Goal: Task Accomplishment & Management: Use online tool/utility

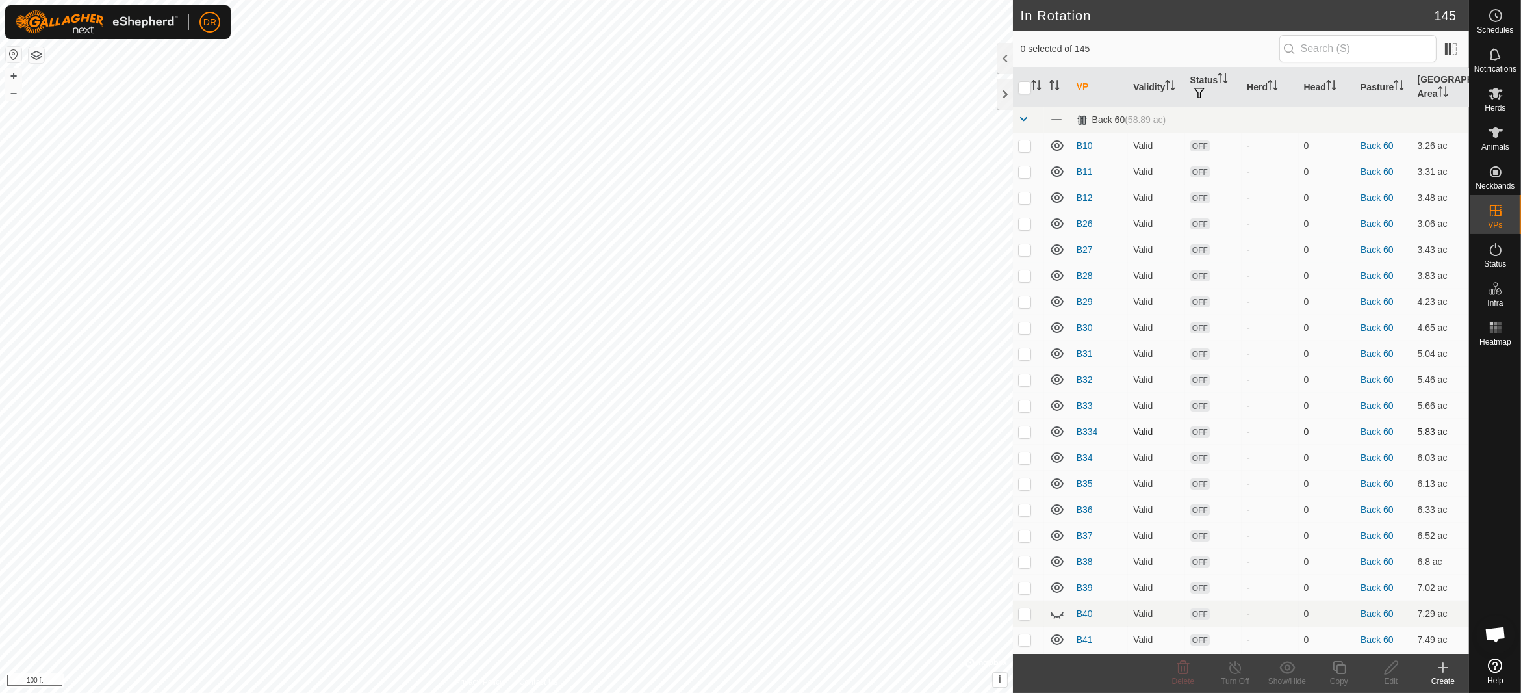
checkbox input "true"
click at [1334, 676] on div "Copy" at bounding box center [1339, 681] width 52 height 12
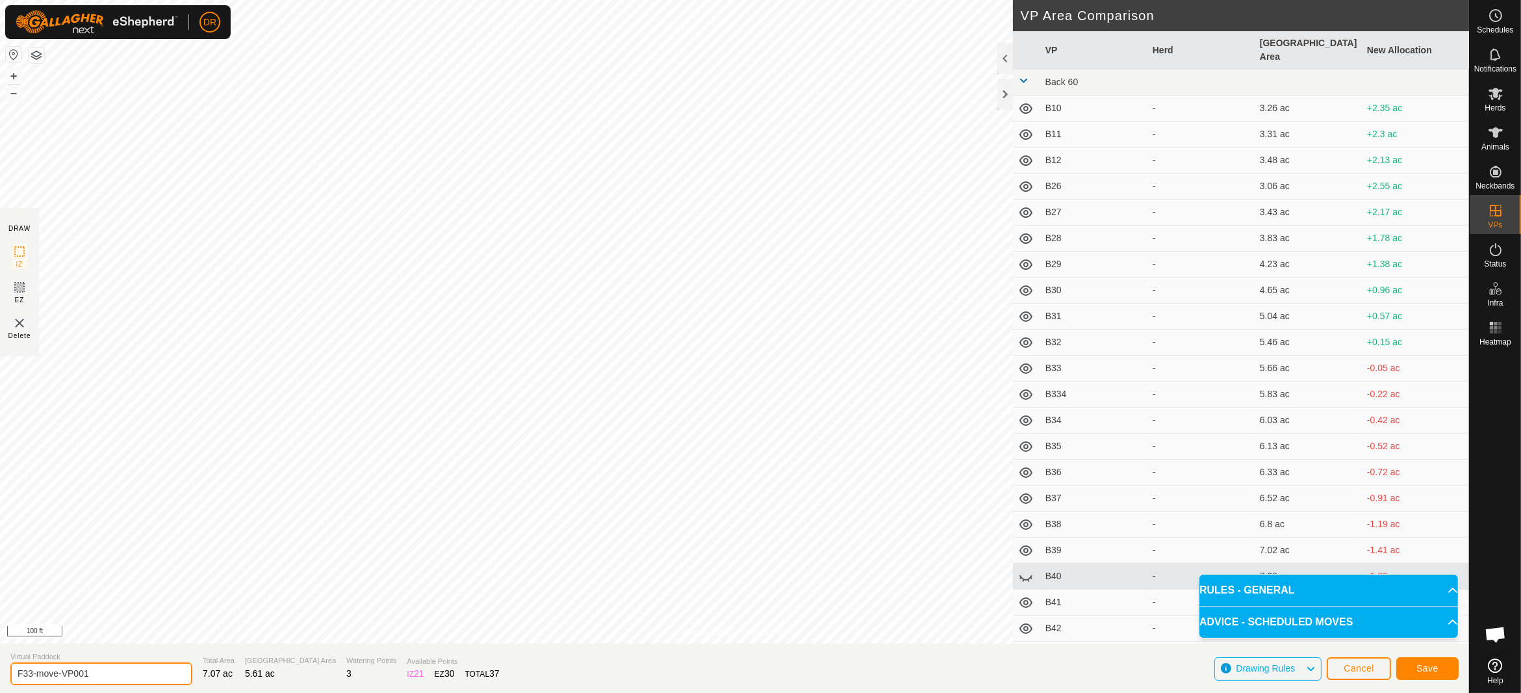
drag, startPoint x: 118, startPoint y: 675, endPoint x: 57, endPoint y: 675, distance: 61.7
click at [57, 675] on input "F33-move-VP001" at bounding box center [101, 673] width 182 height 23
type input "F33-move2"
click at [1433, 673] on span "Save" at bounding box center [1428, 668] width 22 height 10
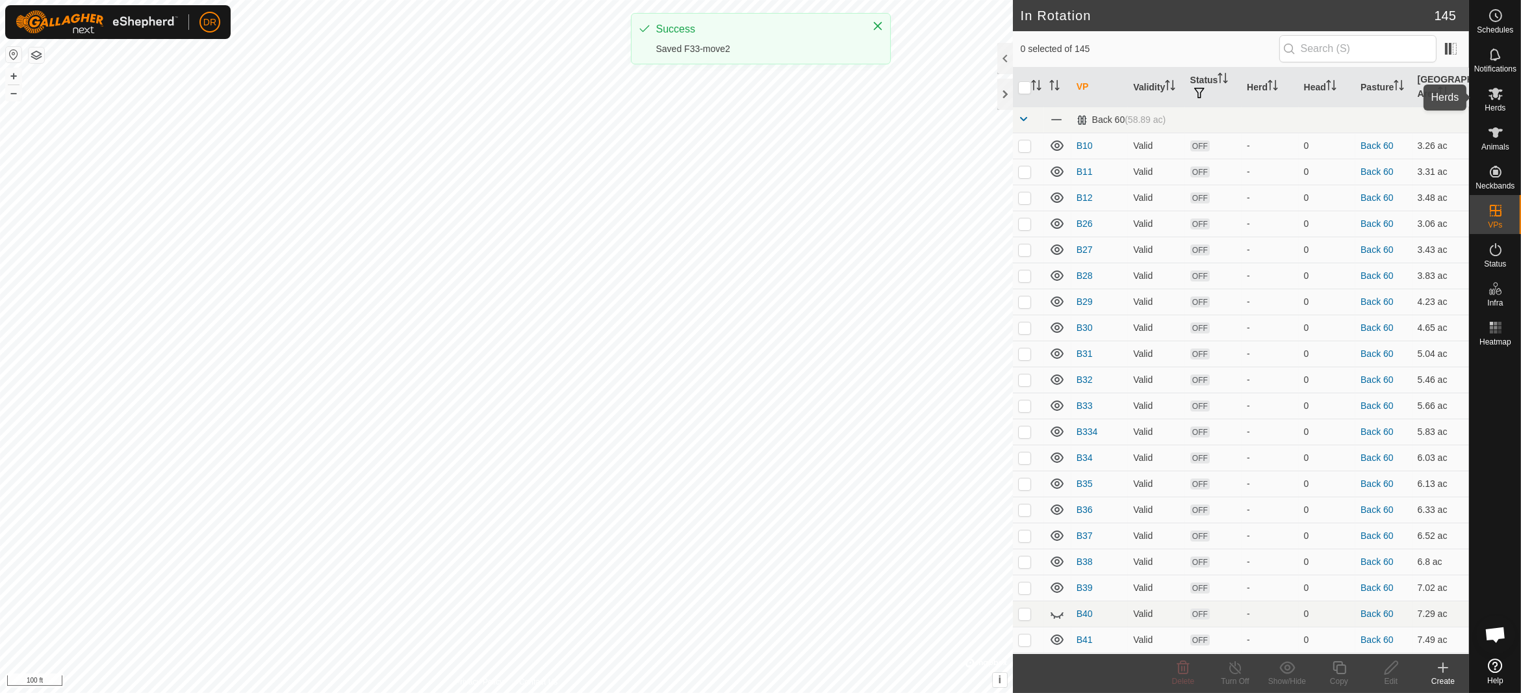
click at [1500, 106] on span "Herds" at bounding box center [1495, 108] width 21 height 8
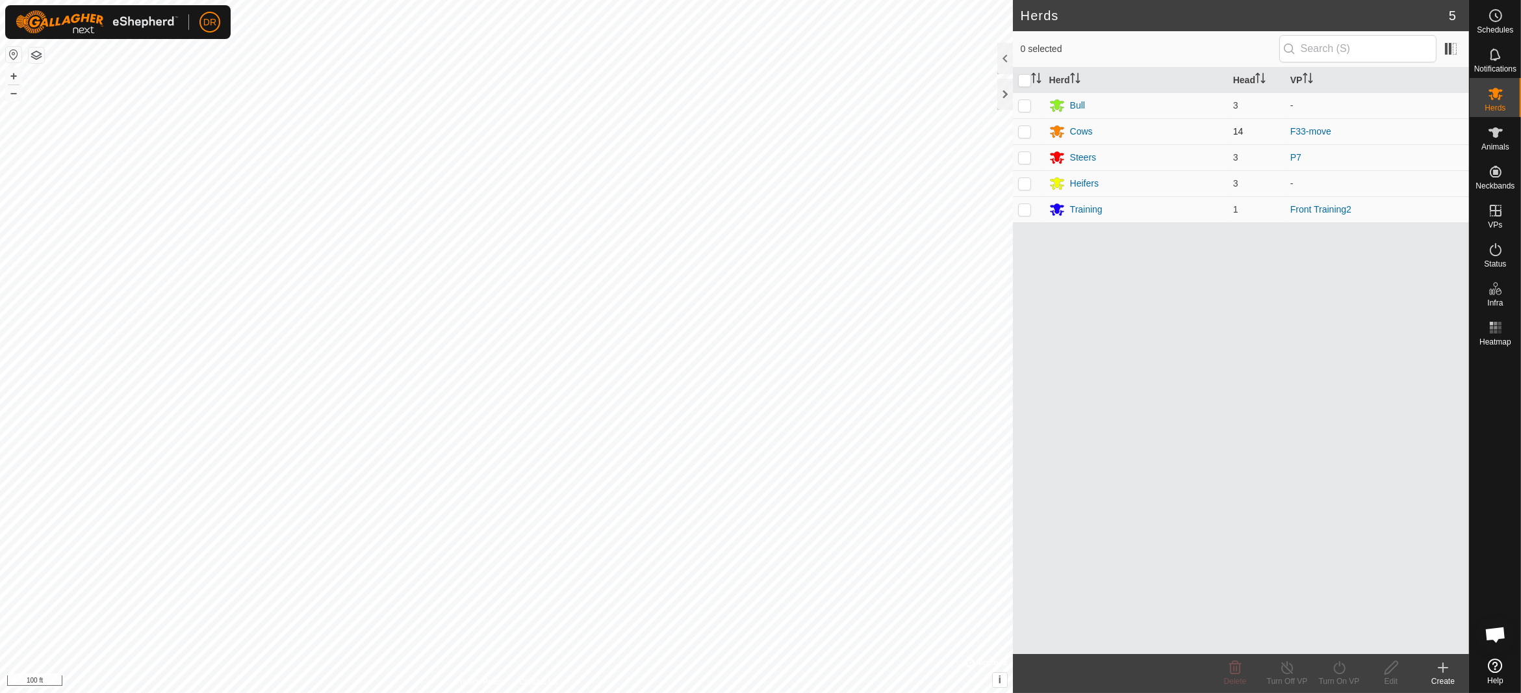
click at [1029, 133] on p-checkbox at bounding box center [1024, 131] width 13 height 10
checkbox input "true"
click at [1335, 674] on icon at bounding box center [1339, 668] width 16 height 16
click at [1352, 645] on link "Now" at bounding box center [1378, 639] width 129 height 26
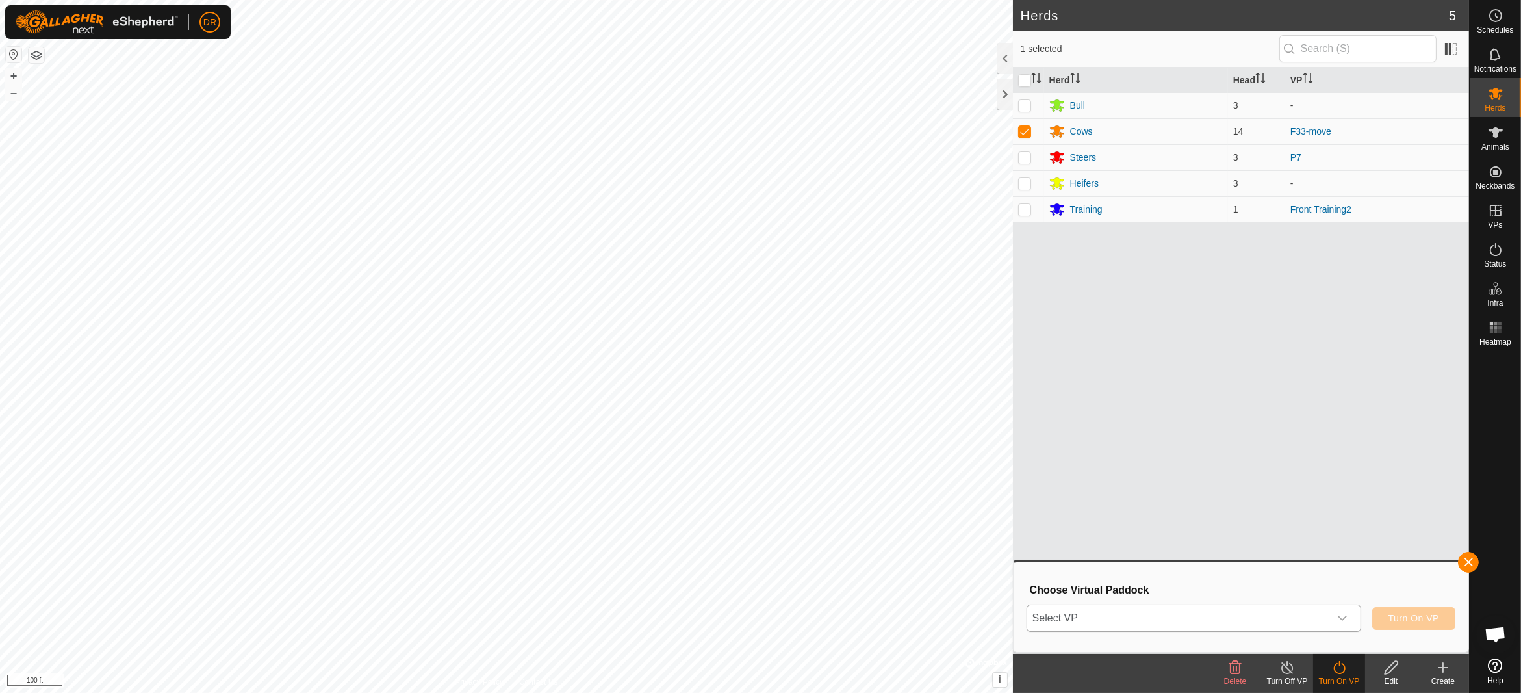
click at [1138, 615] on span "Select VP" at bounding box center [1178, 618] width 302 height 26
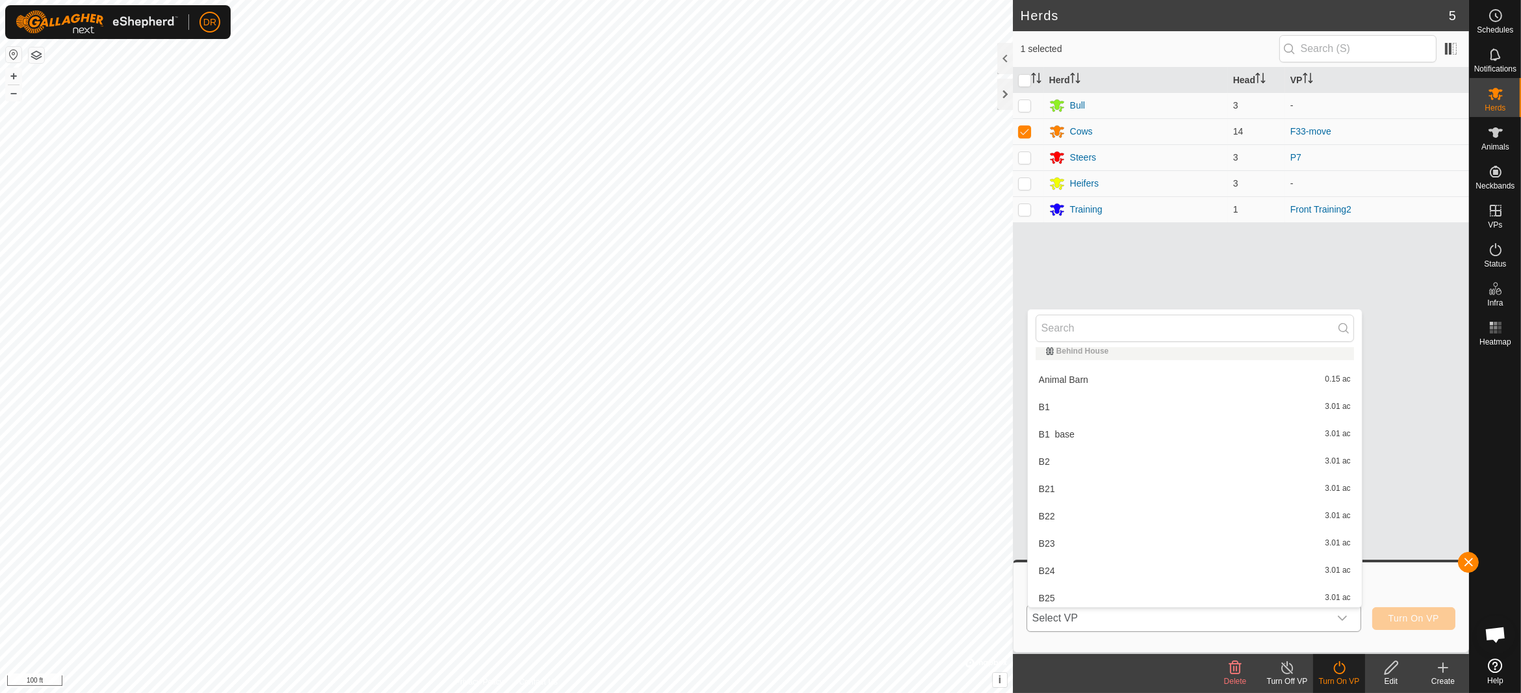
scroll to position [1119, 0]
click at [1090, 328] on input "text" at bounding box center [1195, 328] width 318 height 27
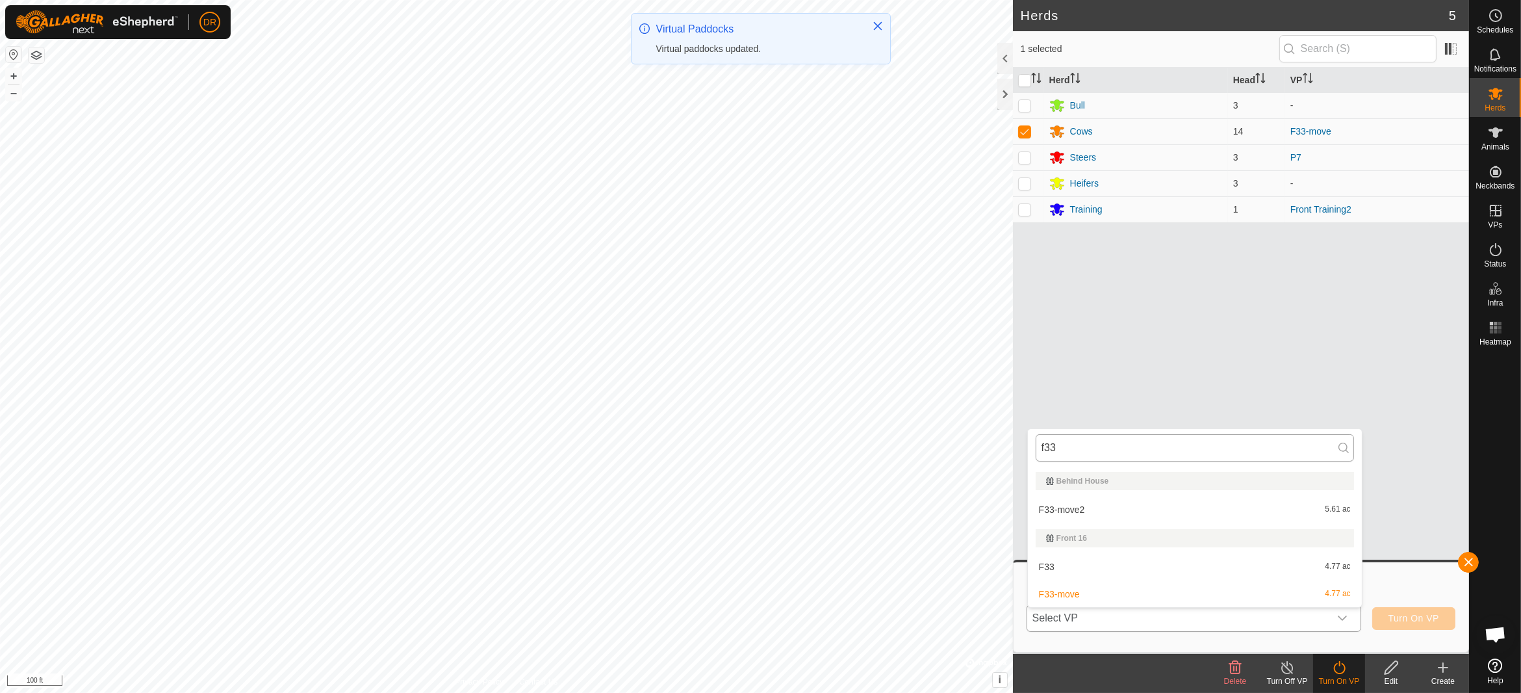
scroll to position [0, 0]
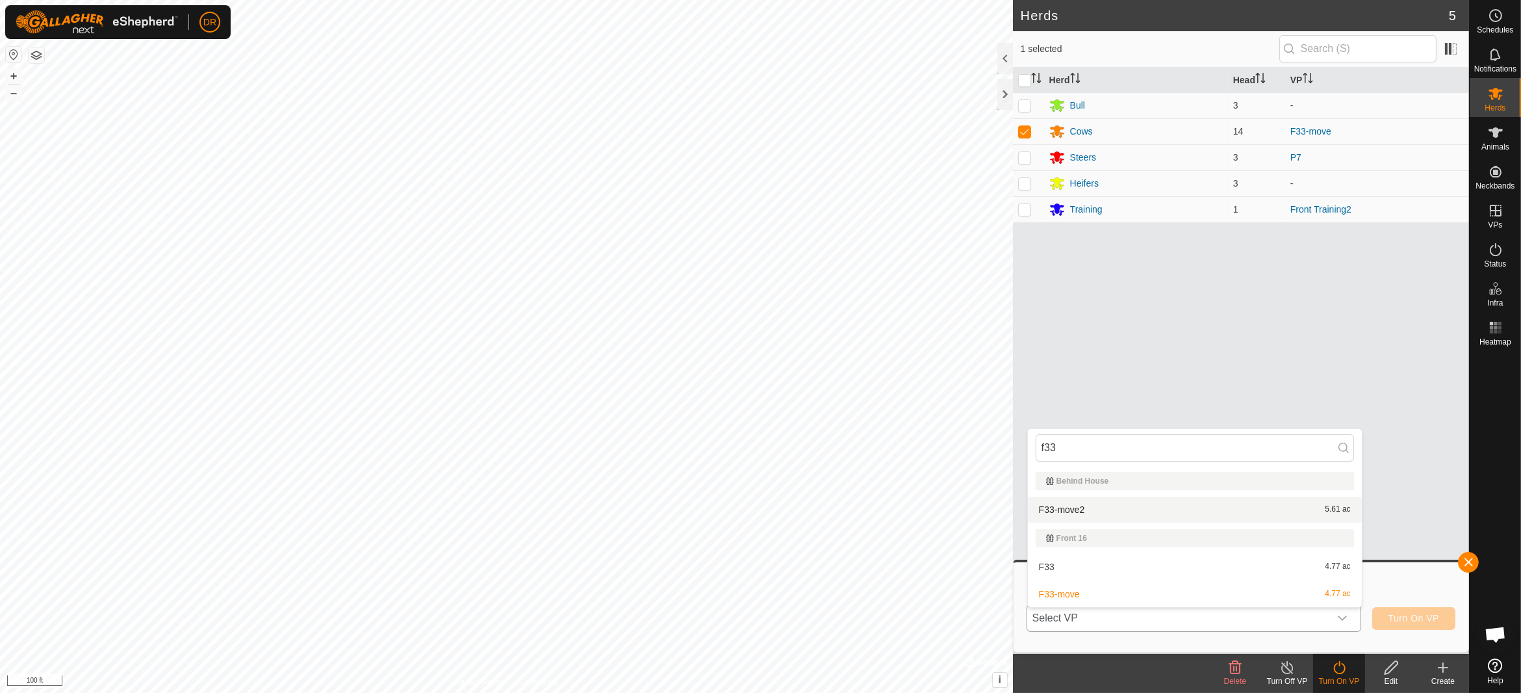
type input "f33"
click at [1079, 509] on li "F33-move2 5.61 ac" at bounding box center [1195, 509] width 334 height 26
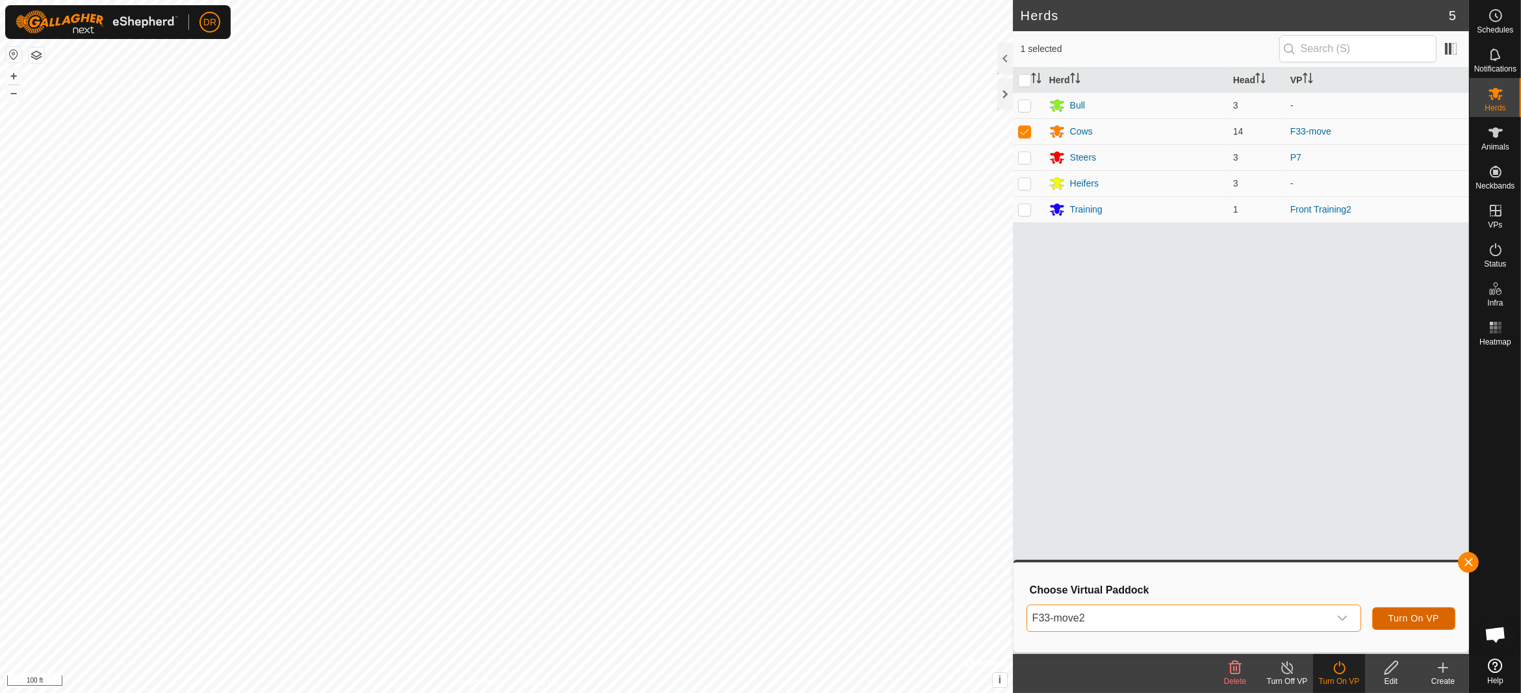
click at [1417, 621] on span "Turn On VP" at bounding box center [1414, 618] width 51 height 10
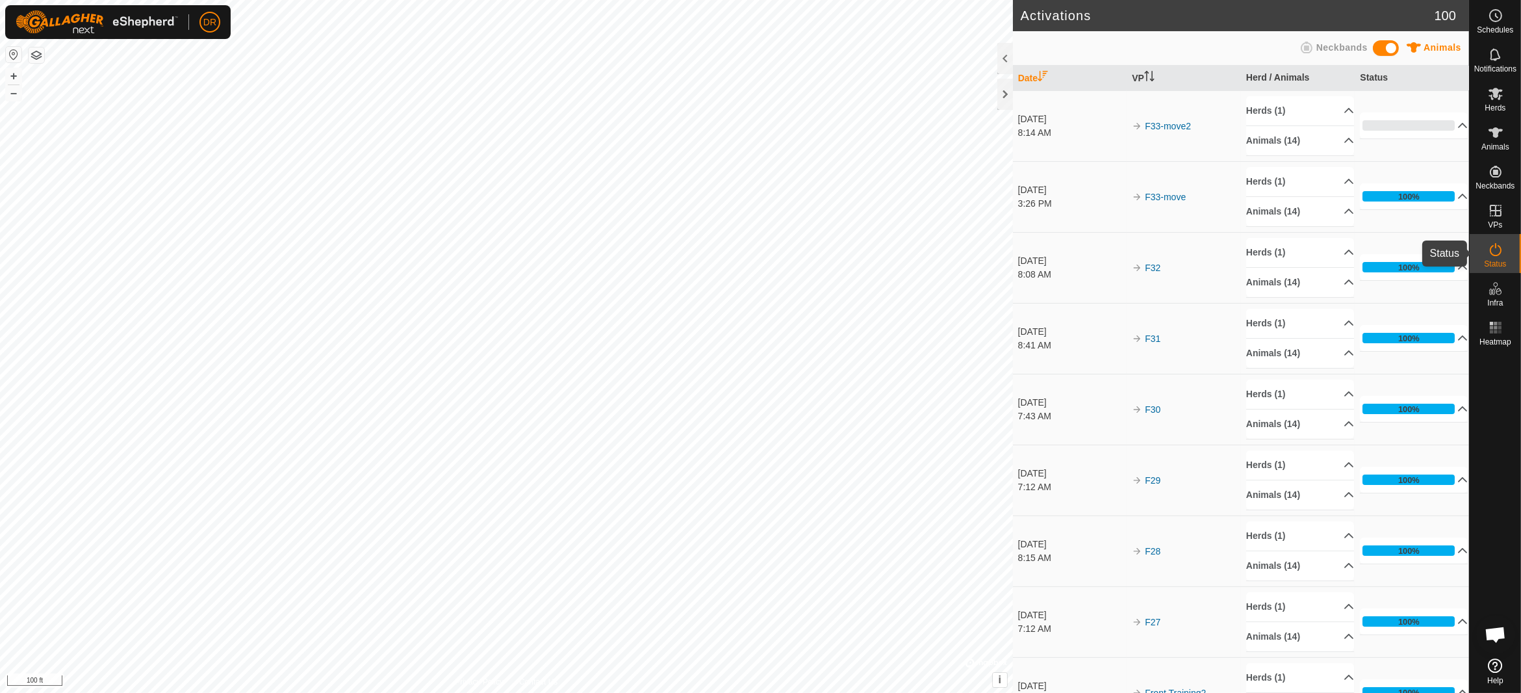
click at [1503, 260] on span "Status" at bounding box center [1495, 264] width 22 height 8
click at [1500, 90] on icon at bounding box center [1496, 94] width 14 height 12
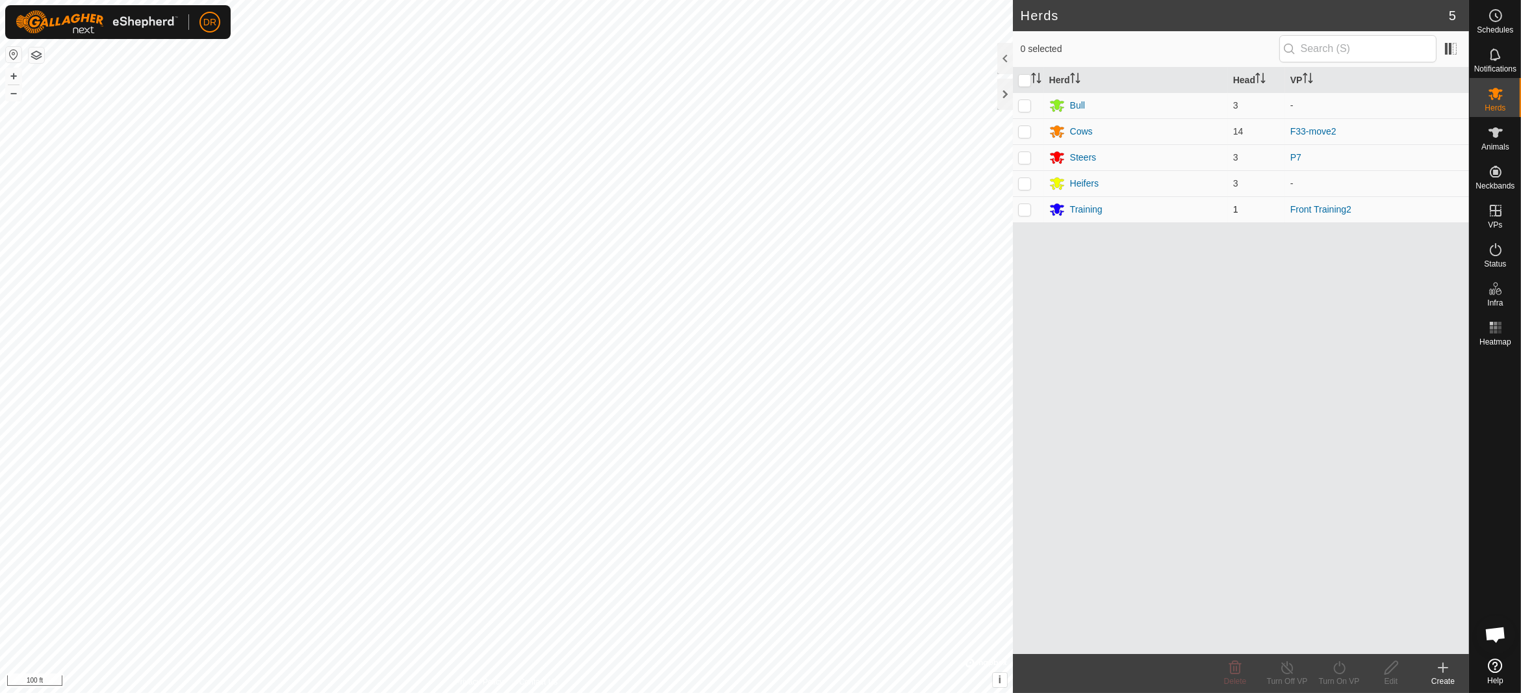
click at [1022, 208] on p-checkbox at bounding box center [1024, 209] width 13 height 10
click at [1235, 674] on icon at bounding box center [1235, 667] width 12 height 13
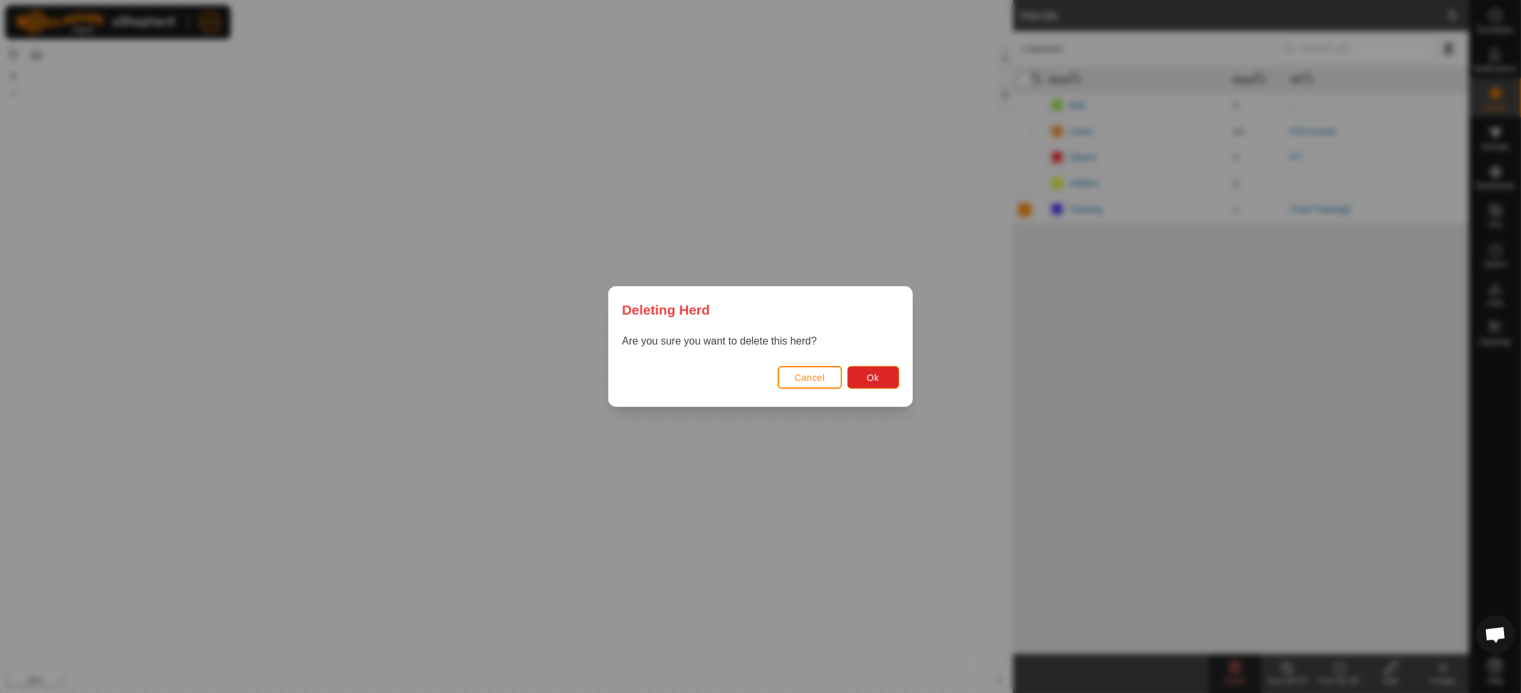
click at [814, 376] on span "Cancel" at bounding box center [810, 377] width 31 height 10
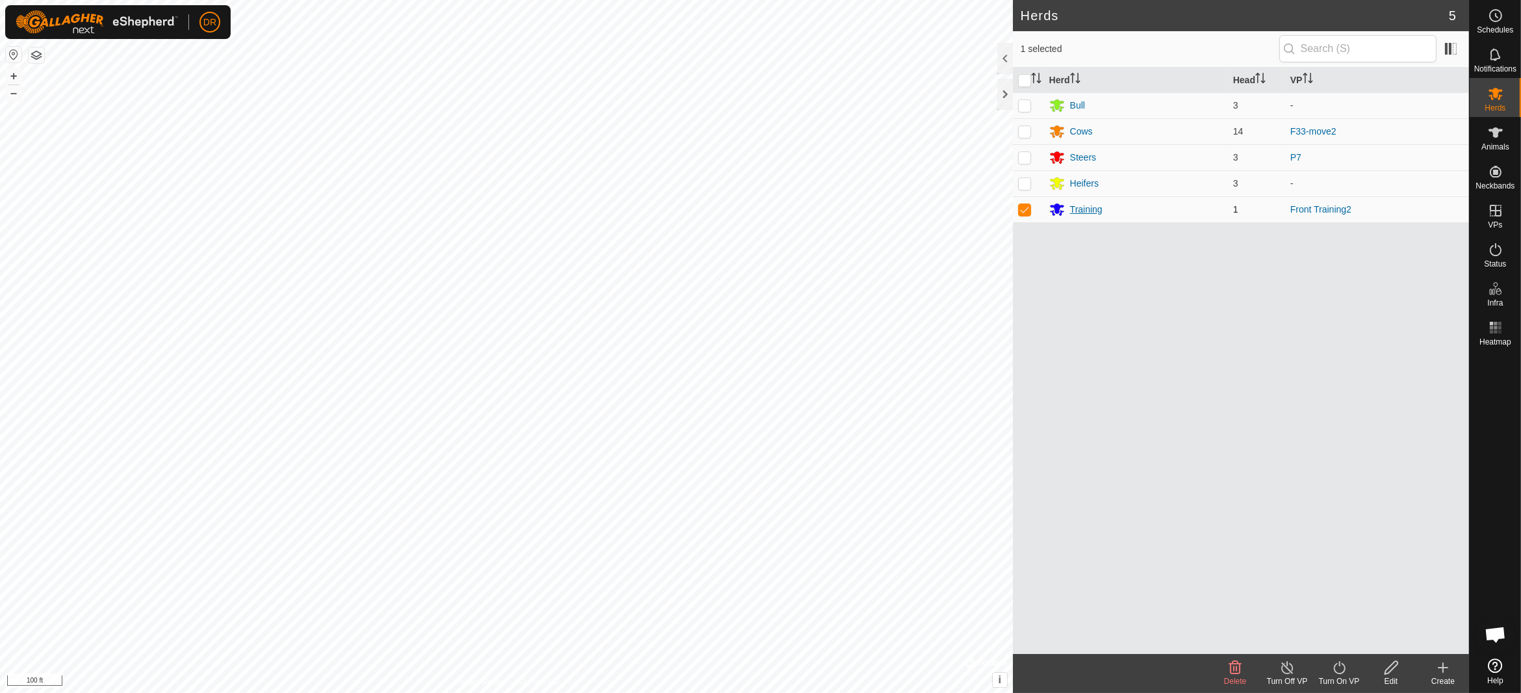
click at [1018, 206] on p-checkbox at bounding box center [1024, 209] width 13 height 10
checkbox input "false"
click at [1501, 140] on icon at bounding box center [1496, 133] width 16 height 16
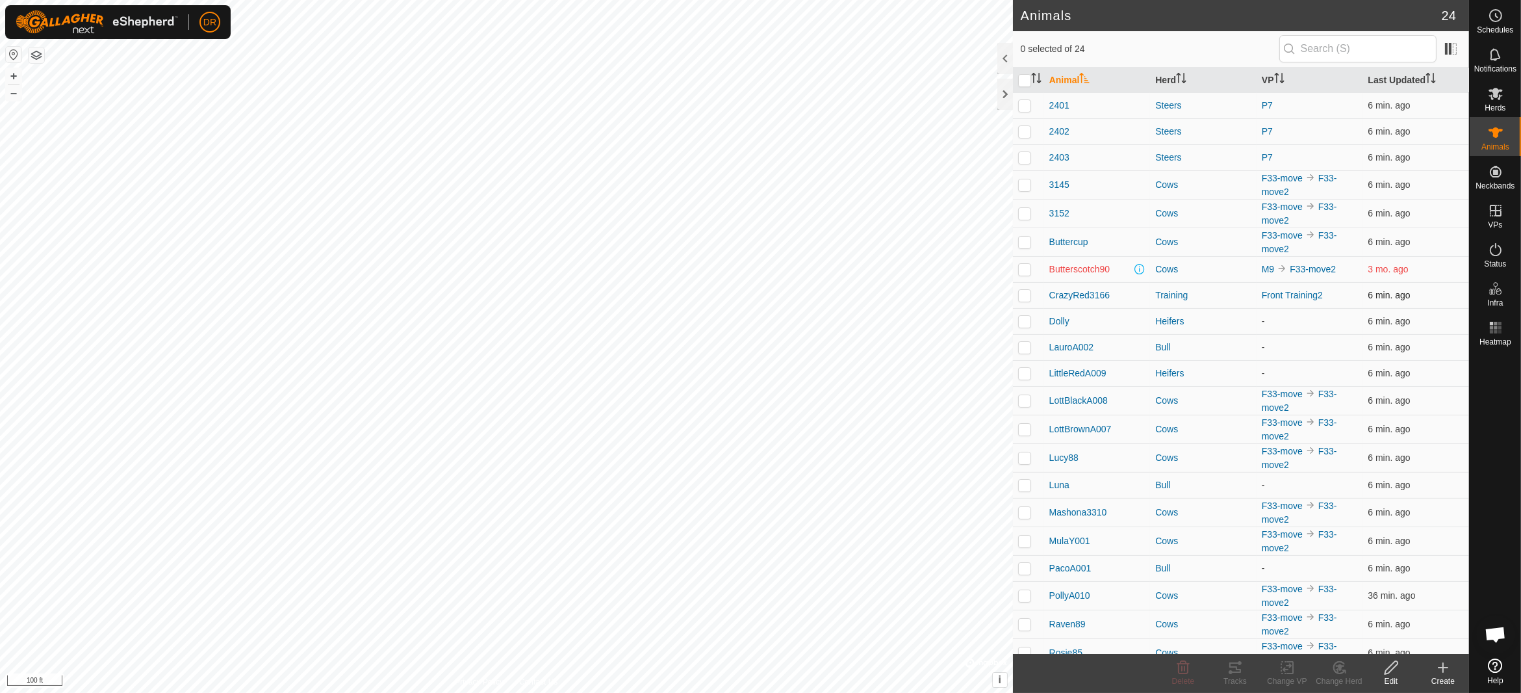
click at [1018, 295] on p-checkbox at bounding box center [1024, 295] width 13 height 10
click at [1335, 673] on icon at bounding box center [1339, 668] width 16 height 16
click at [1373, 615] on link "Choose Herd..." at bounding box center [1378, 612] width 129 height 26
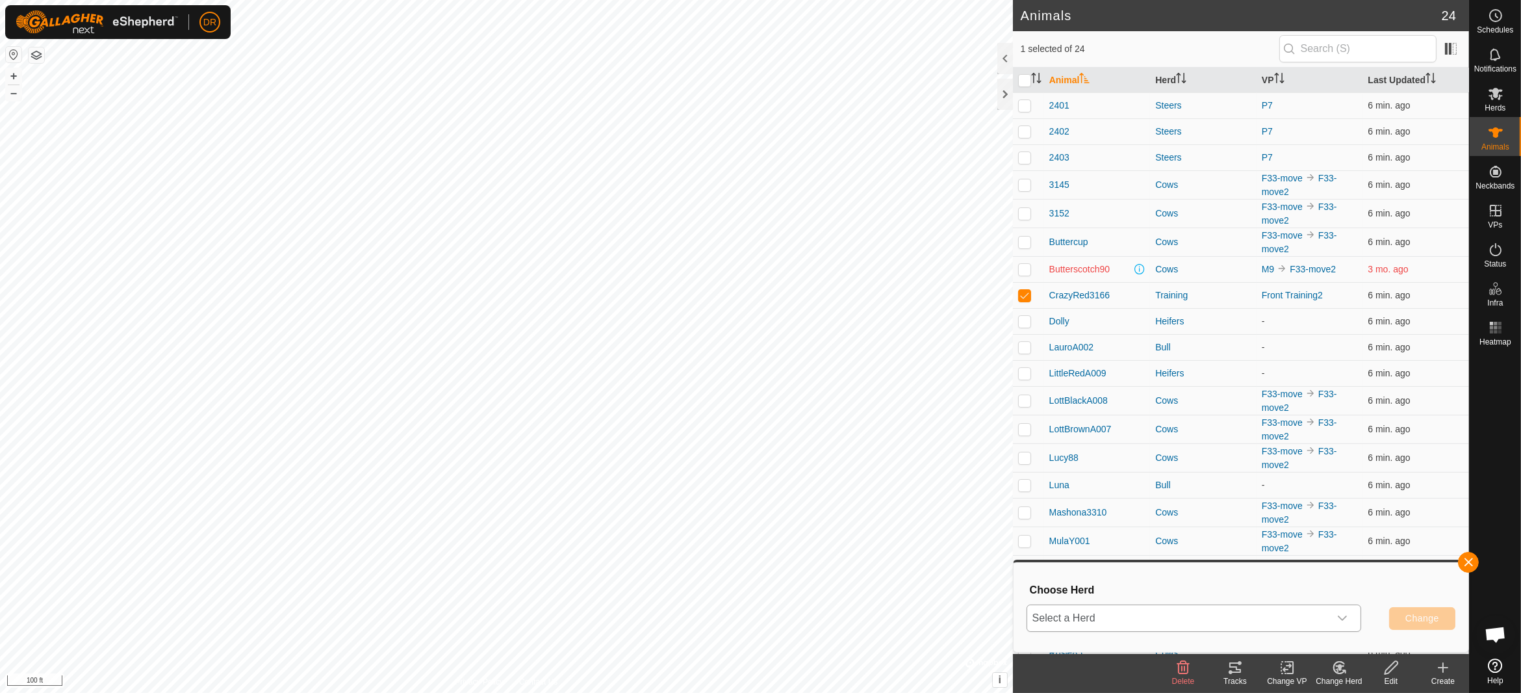
click at [1150, 622] on span "Select a Herd" at bounding box center [1178, 618] width 302 height 26
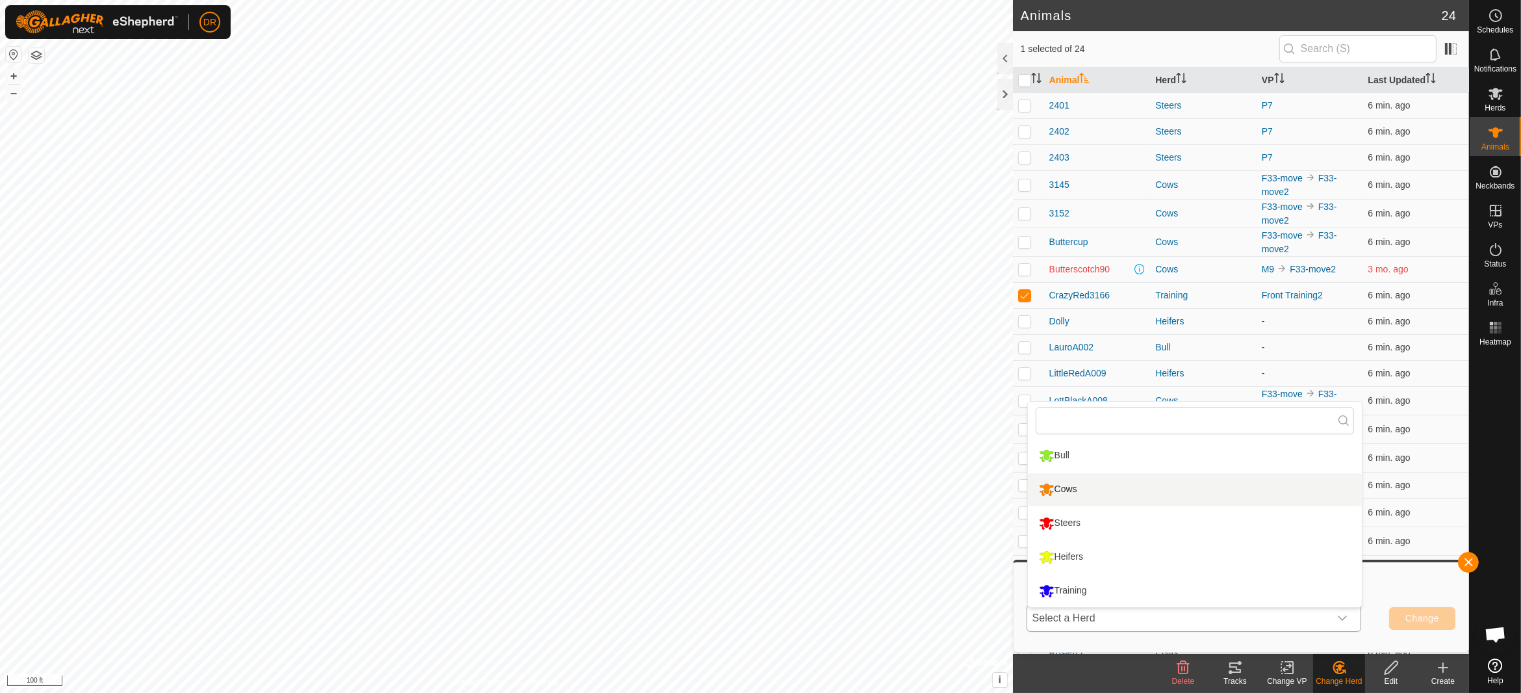
click at [1075, 494] on li "Cows" at bounding box center [1195, 489] width 334 height 32
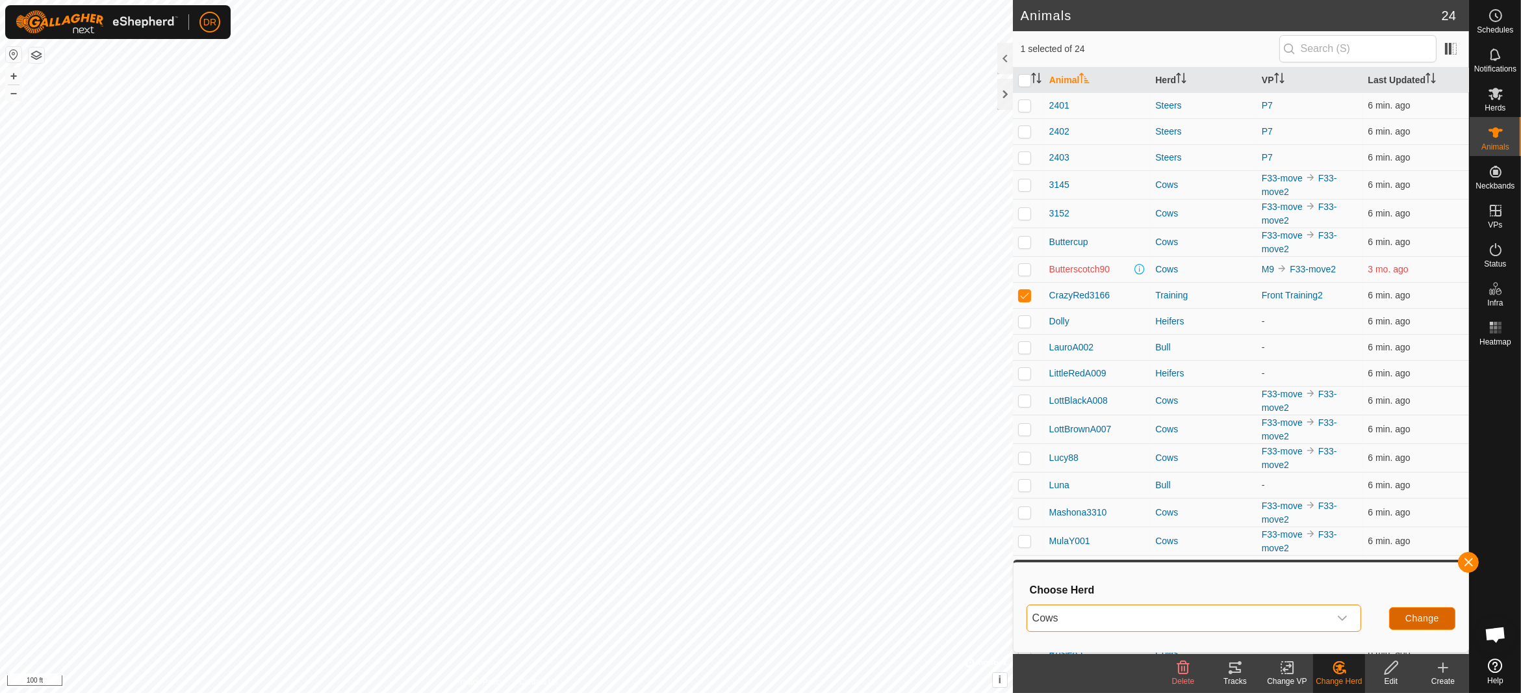
click at [1437, 611] on button "Change" at bounding box center [1422, 618] width 66 height 23
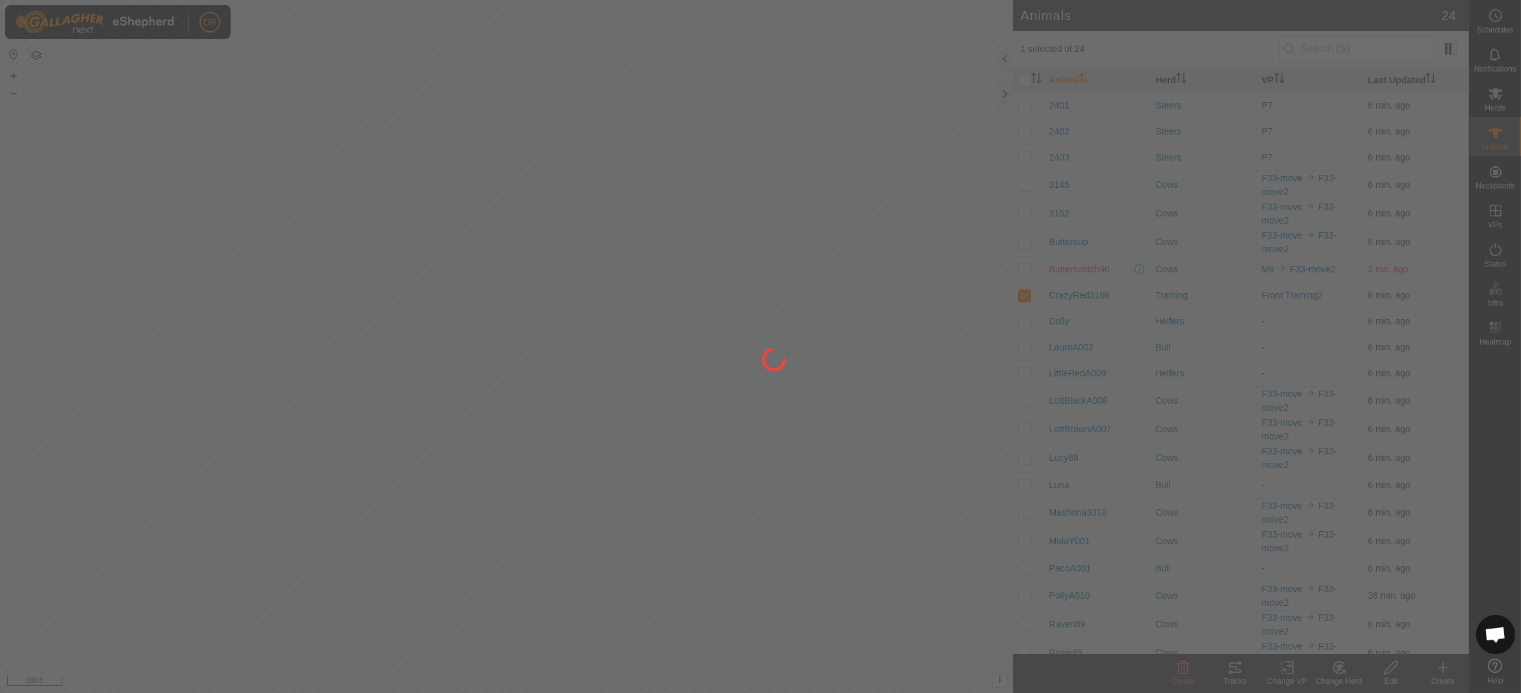
checkbox input "false"
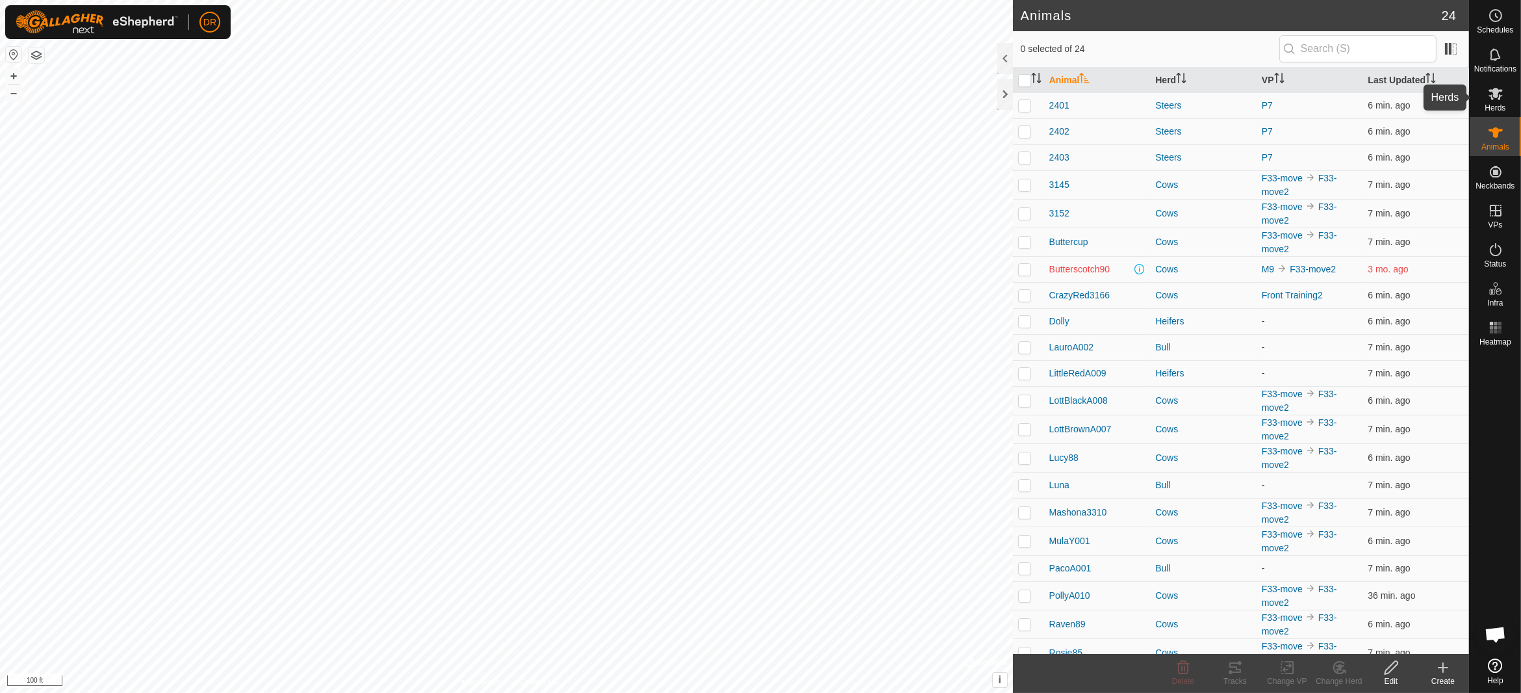
click at [1500, 97] on icon at bounding box center [1496, 94] width 14 height 12
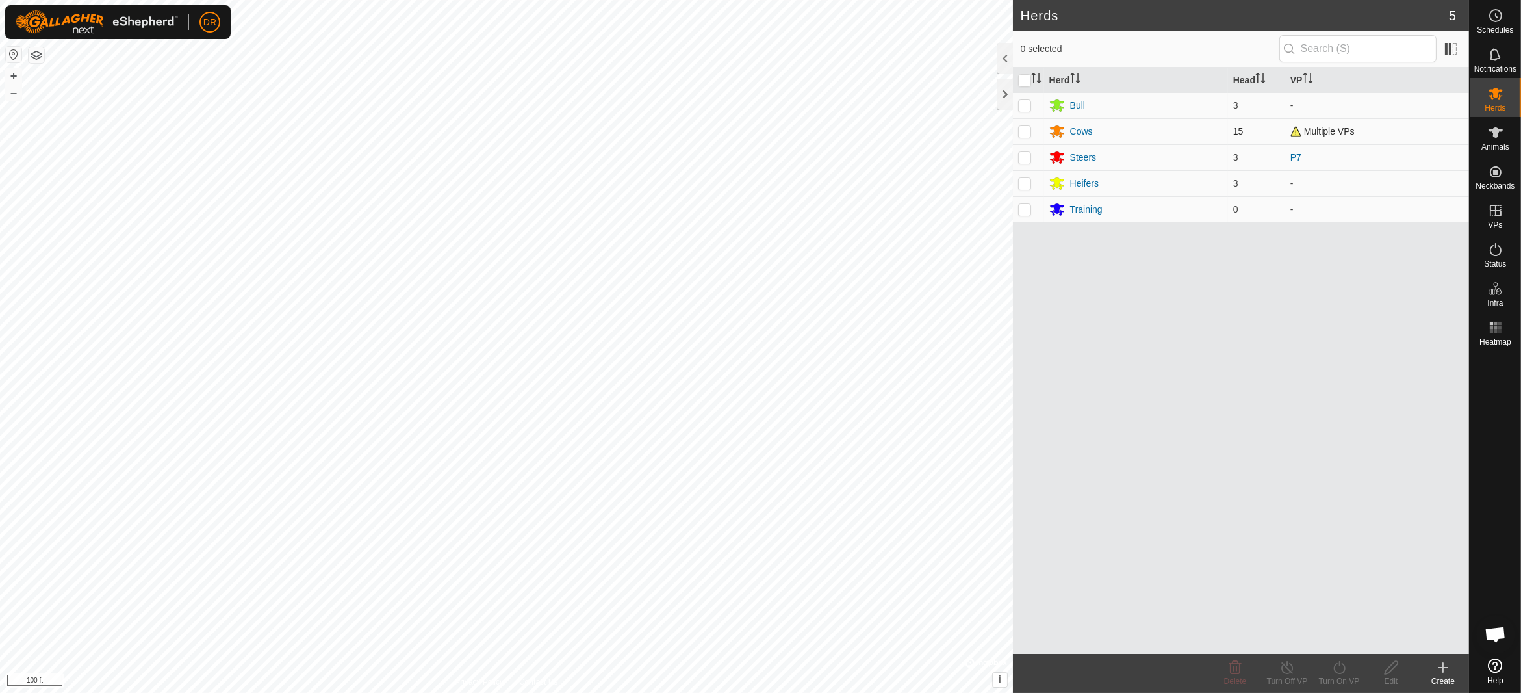
click at [1025, 133] on p-checkbox at bounding box center [1024, 131] width 13 height 10
checkbox input "true"
click at [1345, 678] on div "Turn On VP" at bounding box center [1339, 681] width 52 height 12
click at [1334, 635] on link "Now" at bounding box center [1378, 639] width 129 height 26
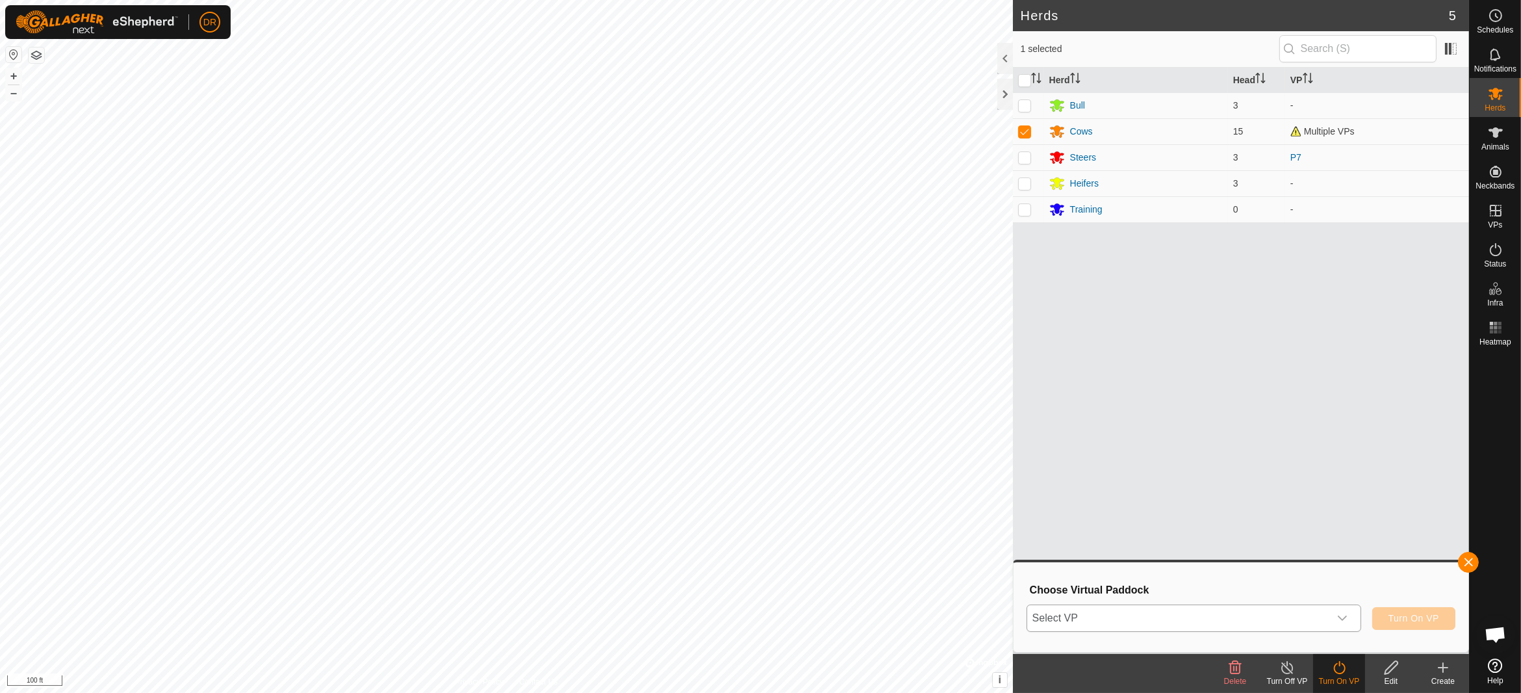
click at [1258, 619] on span "Select VP" at bounding box center [1178, 618] width 302 height 26
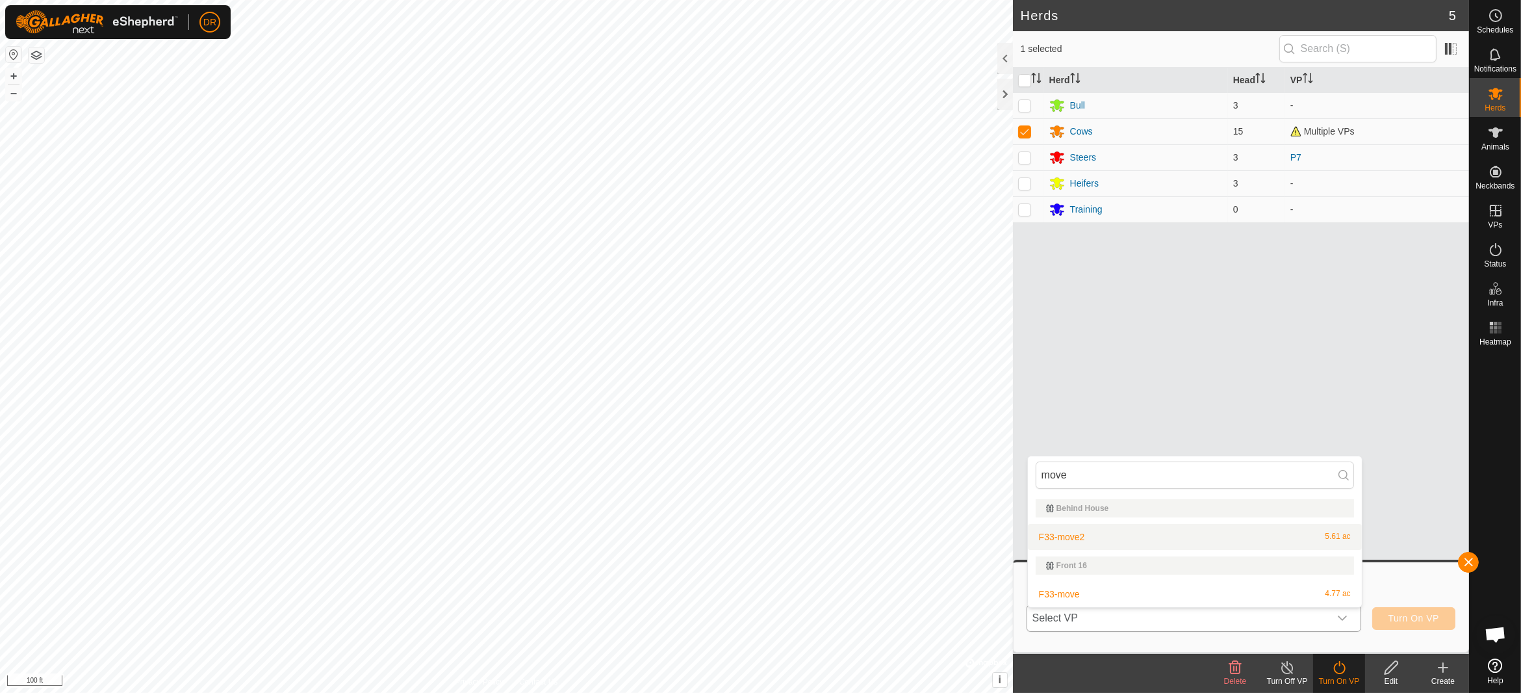
type input "move"
click at [1101, 536] on li "F33-move2 5.61 ac" at bounding box center [1195, 537] width 334 height 26
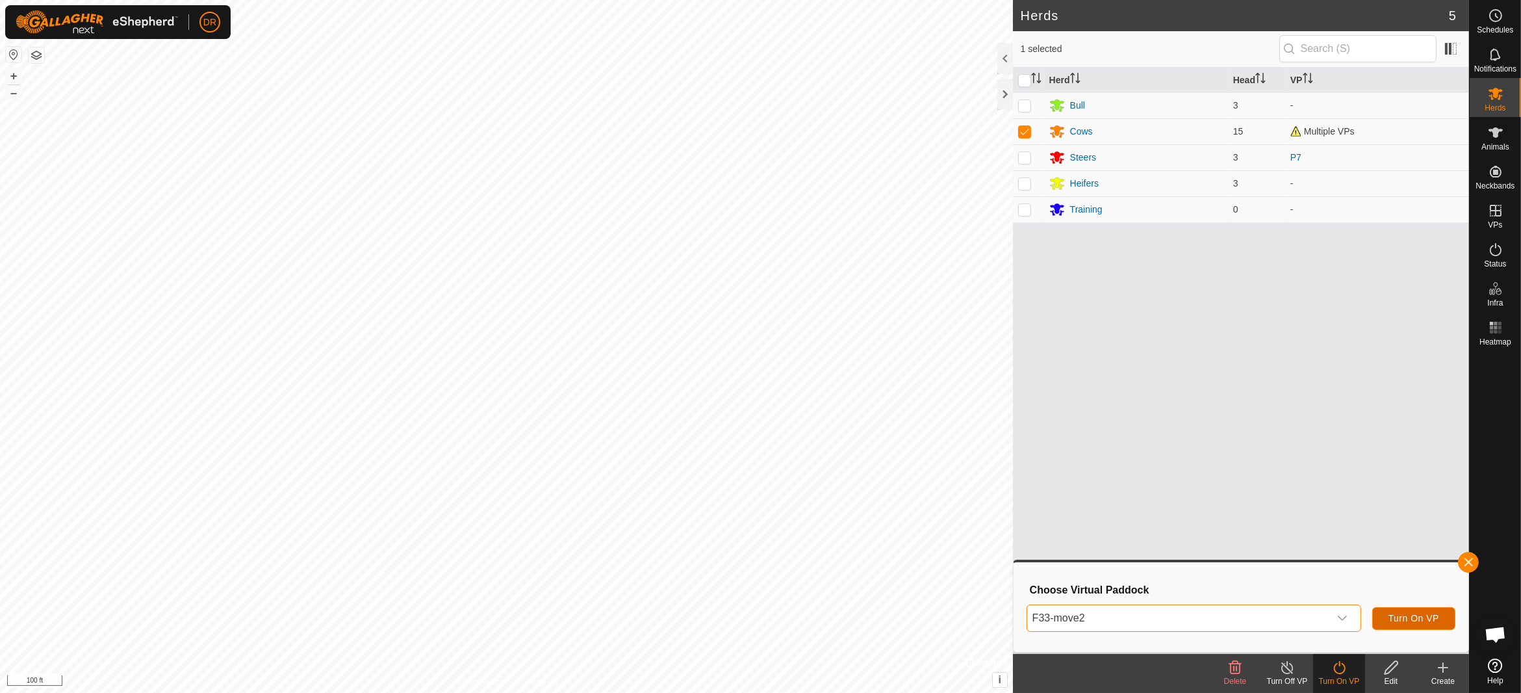
click at [1410, 617] on span "Turn On VP" at bounding box center [1414, 618] width 51 height 10
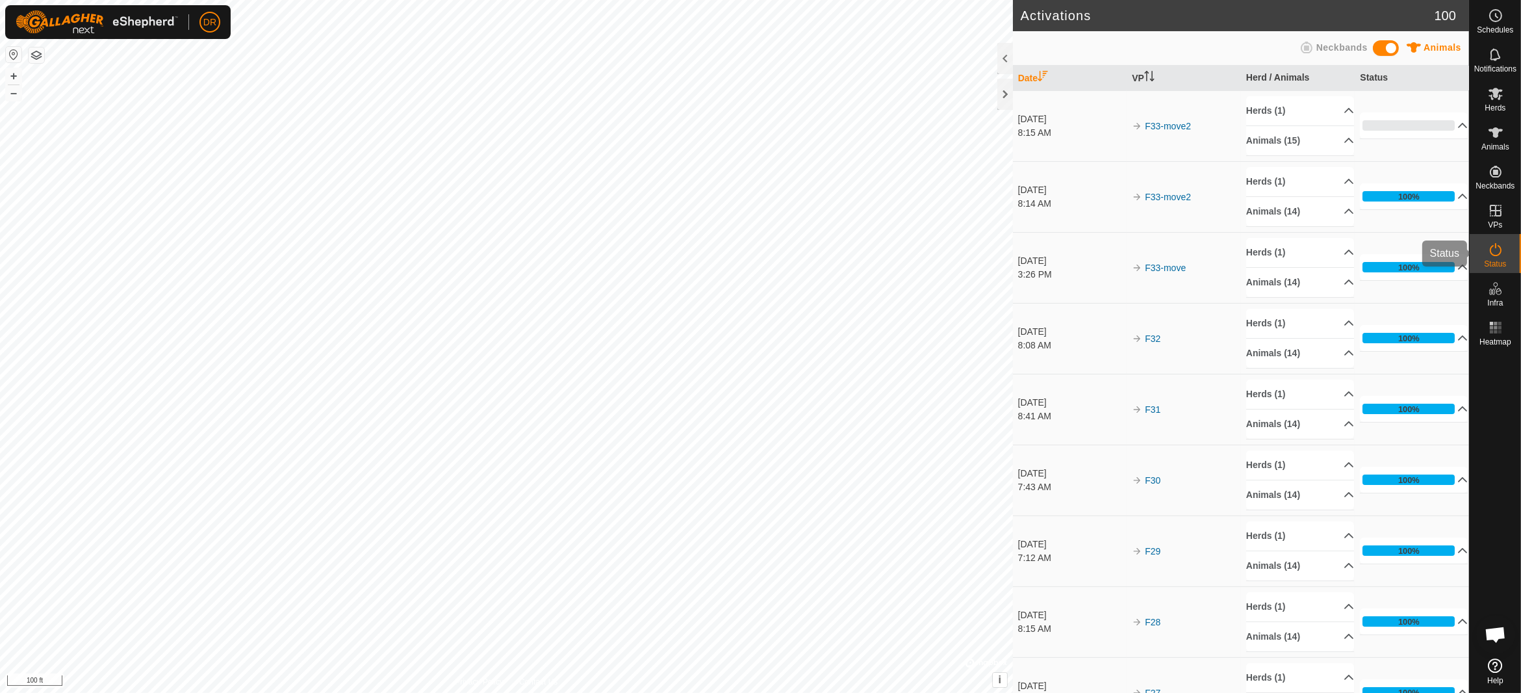
click at [1492, 250] on icon at bounding box center [1496, 250] width 16 height 16
